Goal: Transaction & Acquisition: Download file/media

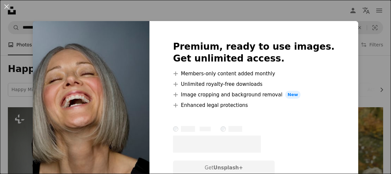
scroll to position [492, 0]
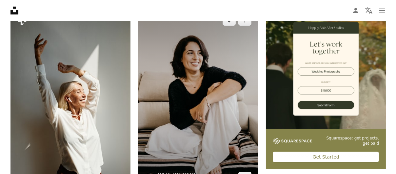
scroll to position [131, 0]
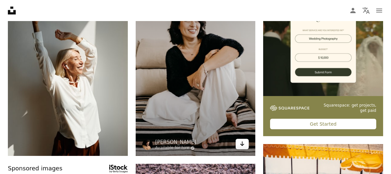
click at [241, 145] on icon "Arrow pointing down" at bounding box center [242, 143] width 5 height 8
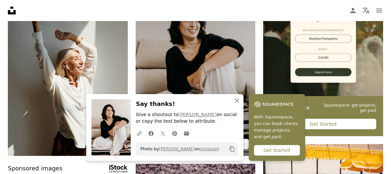
click at [177, 62] on img at bounding box center [196, 66] width 120 height 180
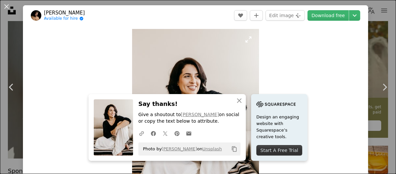
click at [164, 87] on img "Zoom in on this image" at bounding box center [195, 124] width 127 height 191
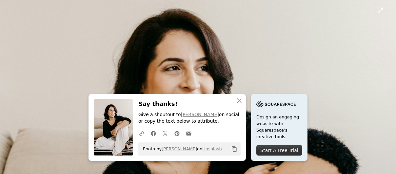
scroll to position [72, 0]
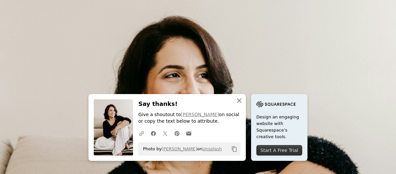
click at [236, 101] on icon "An X shape" at bounding box center [240, 100] width 8 height 8
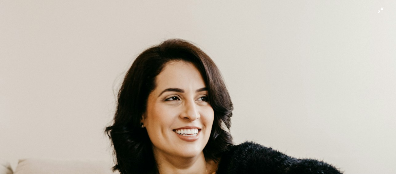
scroll to position [0, 0]
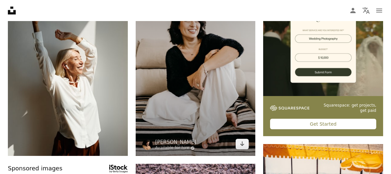
click at [195, 89] on img at bounding box center [196, 66] width 120 height 180
